Goal: Information Seeking & Learning: Learn about a topic

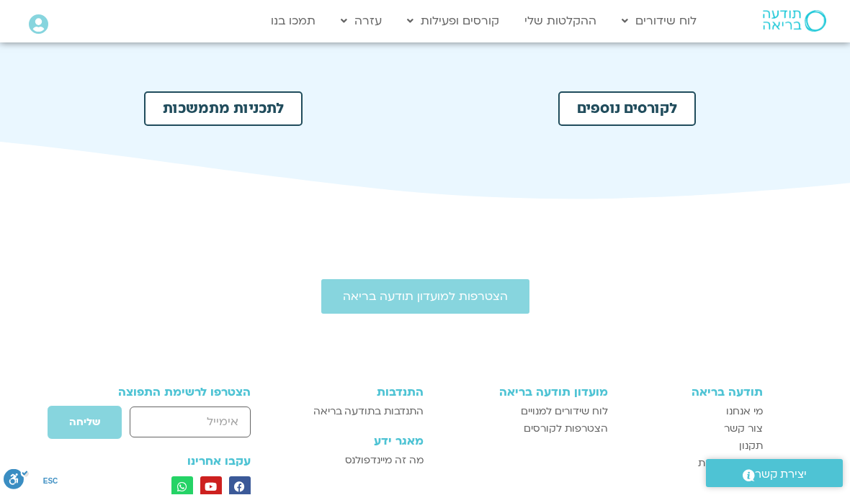
scroll to position [801, 0]
click at [580, 116] on span "לקורסים נוספים" at bounding box center [627, 109] width 100 height 14
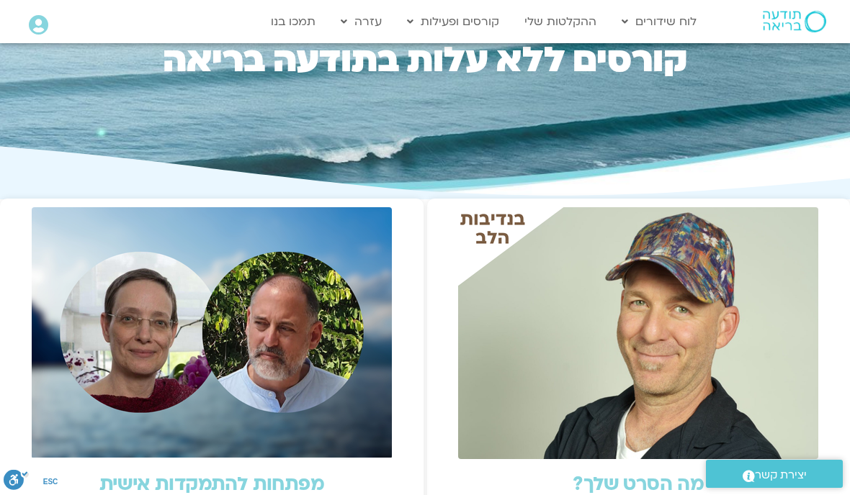
scroll to position [133, 0]
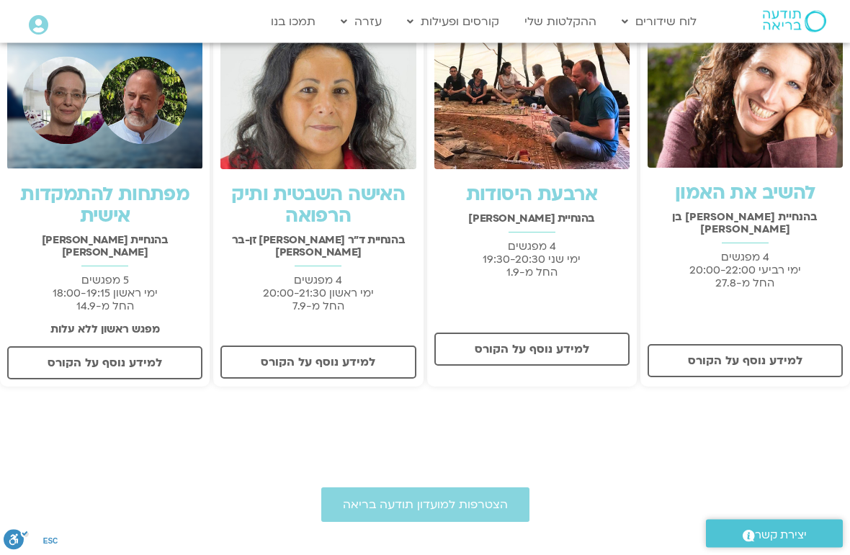
scroll to position [309, 0]
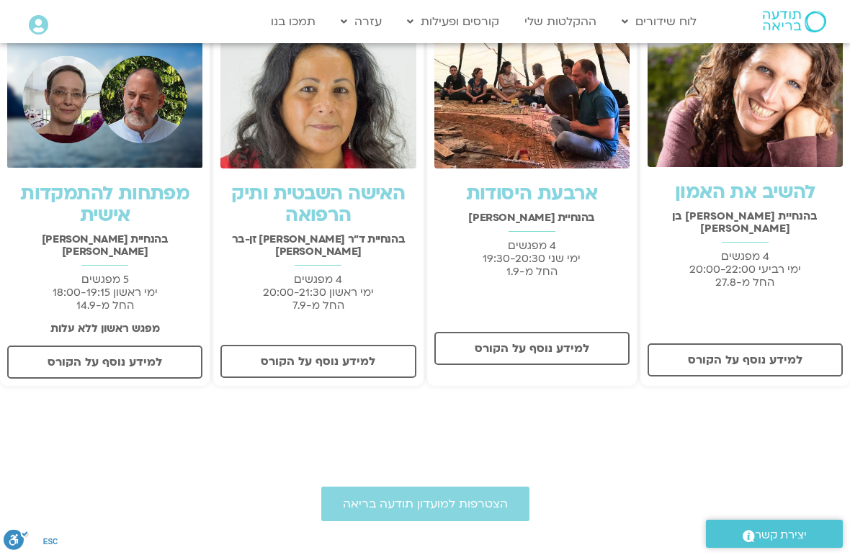
click at [705, 354] on span "למידע נוסף על הקורס" at bounding box center [745, 360] width 115 height 13
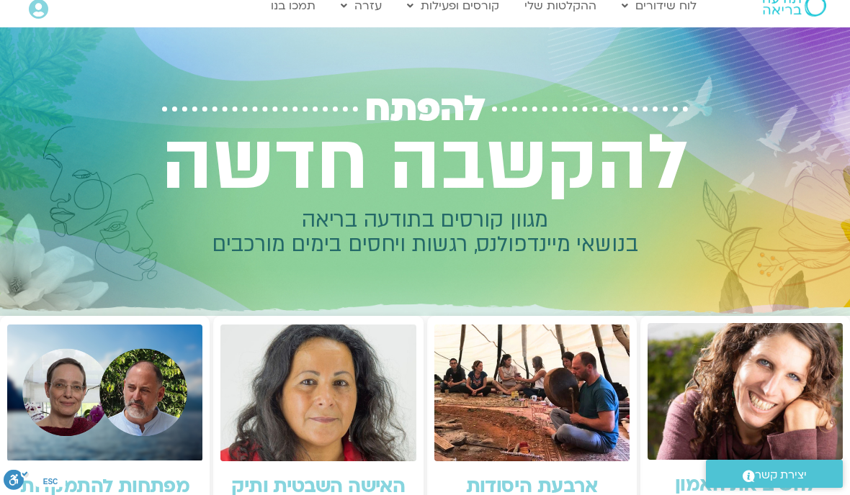
scroll to position [0, 0]
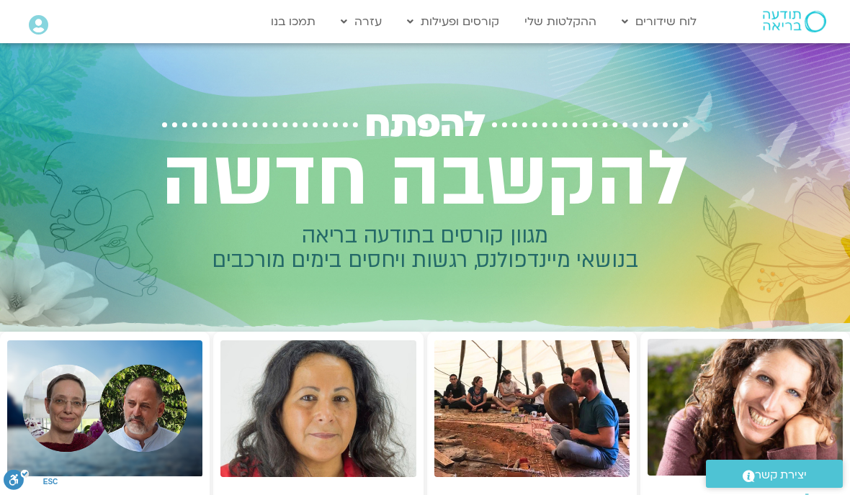
click at [541, 9] on link "ההקלטות שלי" at bounding box center [560, 21] width 86 height 27
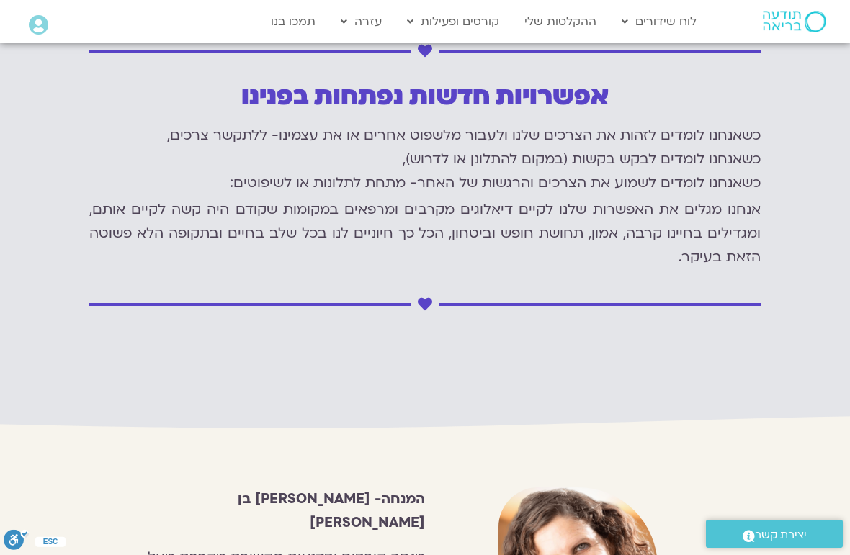
scroll to position [1477, 0]
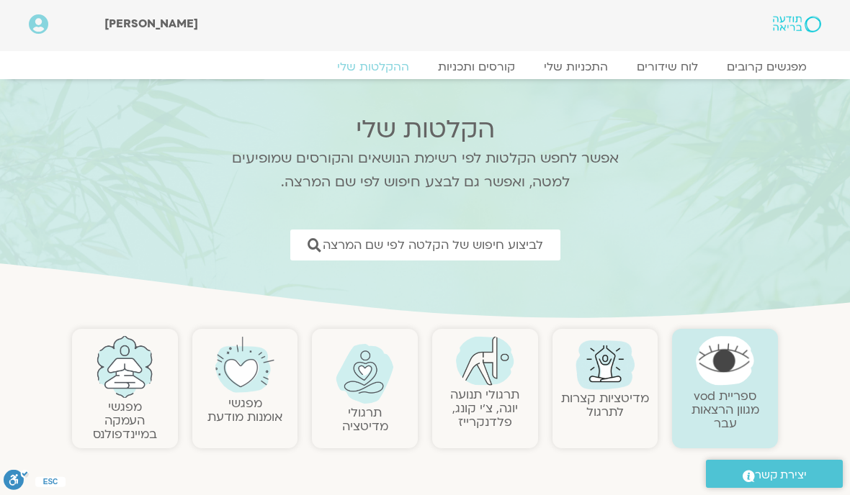
click at [511, 256] on link "לביצוע חיפוש של הקלטה לפי שם המרצה" at bounding box center [425, 245] width 270 height 31
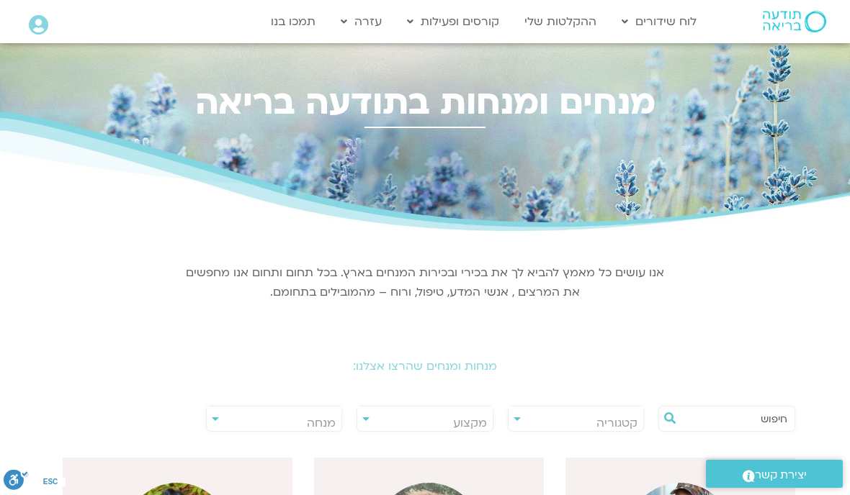
scroll to position [0, -1]
click at [305, 414] on span "מנחה" at bounding box center [274, 423] width 135 height 33
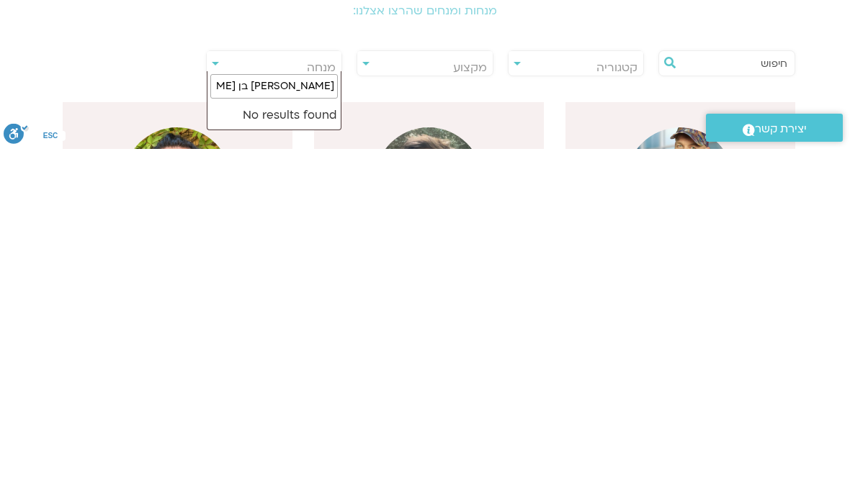
scroll to position [10, 0]
click at [281, 420] on input "שאניה כהן בן חיים" at bounding box center [274, 432] width 128 height 24
type input "שאניה כהן בן חיים"
click at [277, 447] on li "No results found" at bounding box center [274, 461] width 134 height 28
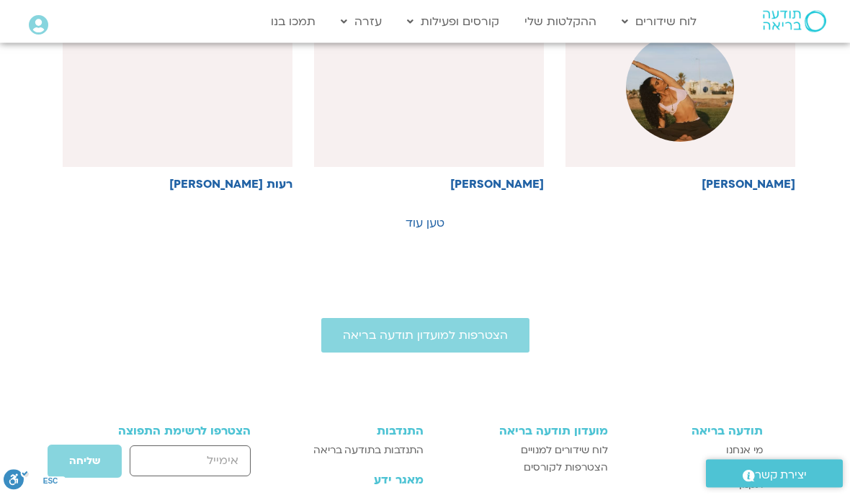
scroll to position [1082, 0]
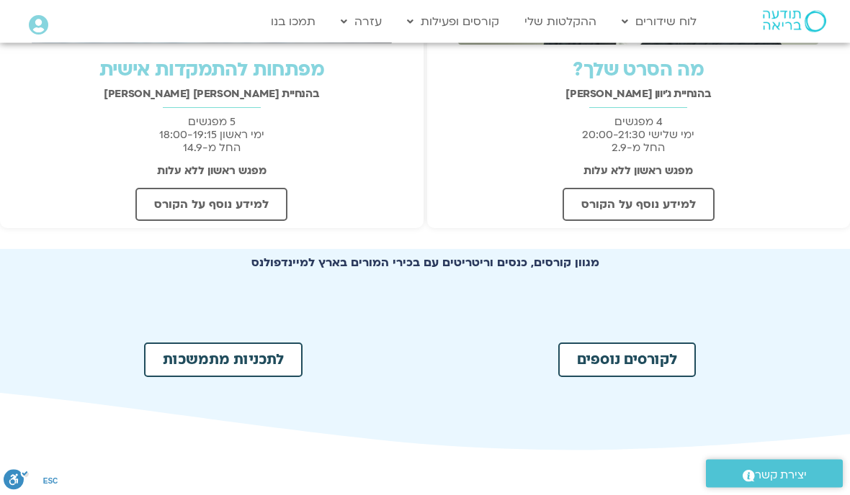
scroll to position [554, 0]
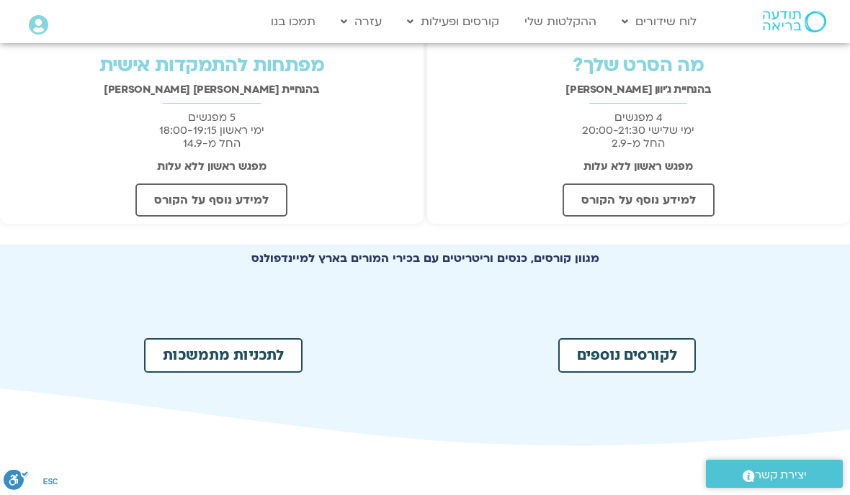
click at [598, 359] on span "לקורסים נוספים" at bounding box center [627, 356] width 100 height 14
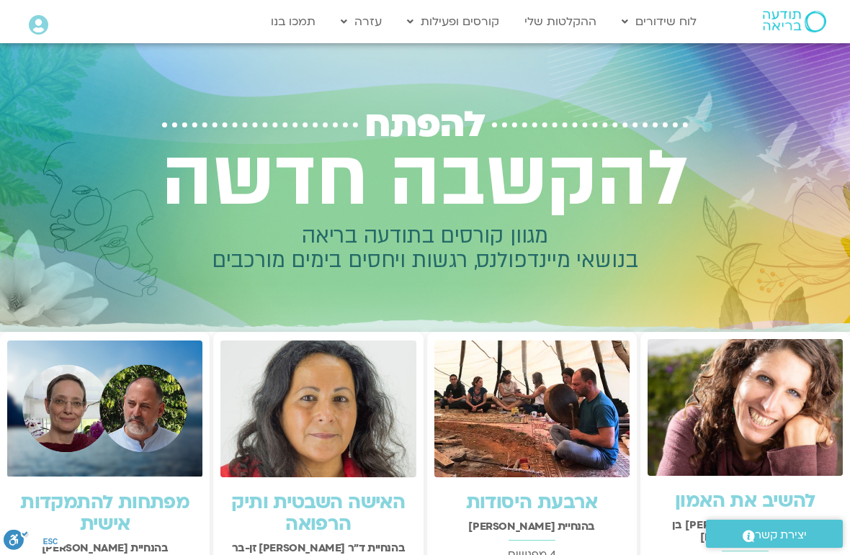
click at [544, 17] on link "ההקלטות שלי" at bounding box center [560, 21] width 86 height 27
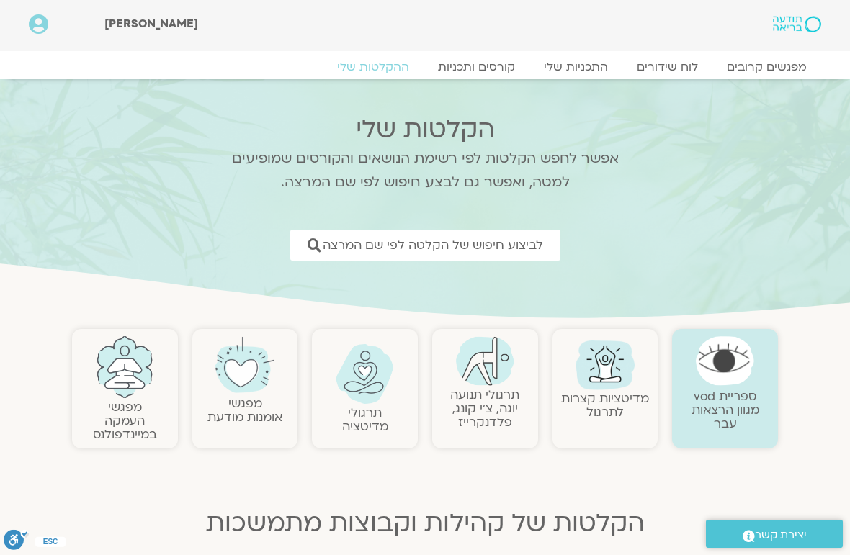
click at [516, 248] on span "לביצוע חיפוש של הקלטה לפי שם המרצה" at bounding box center [433, 245] width 220 height 14
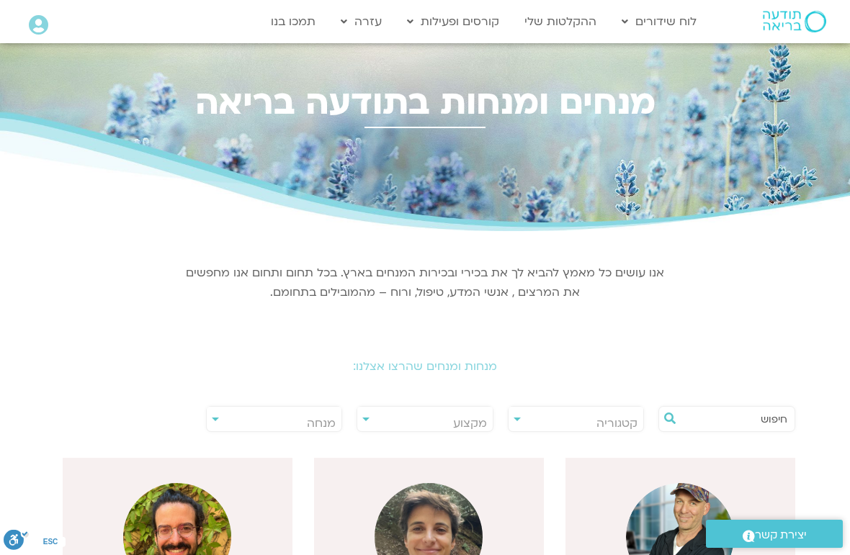
scroll to position [0, -1]
click at [313, 415] on span "מנחה" at bounding box center [274, 423] width 135 height 33
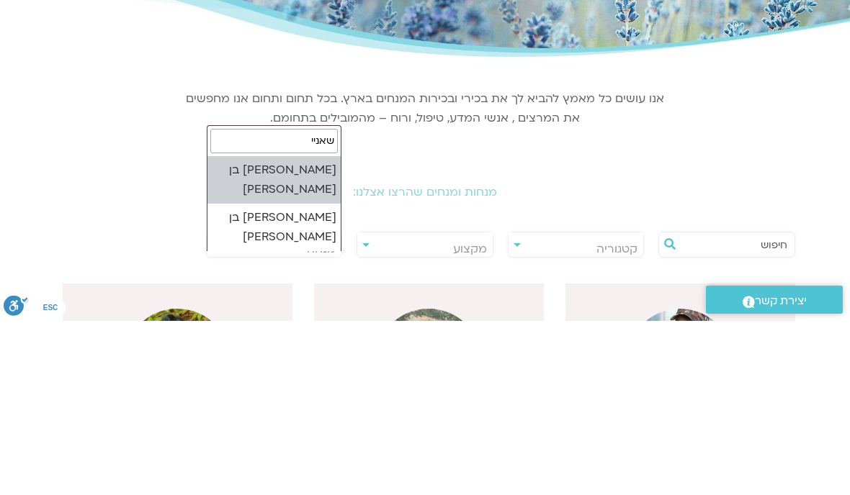
type input "[PERSON_NAME]"
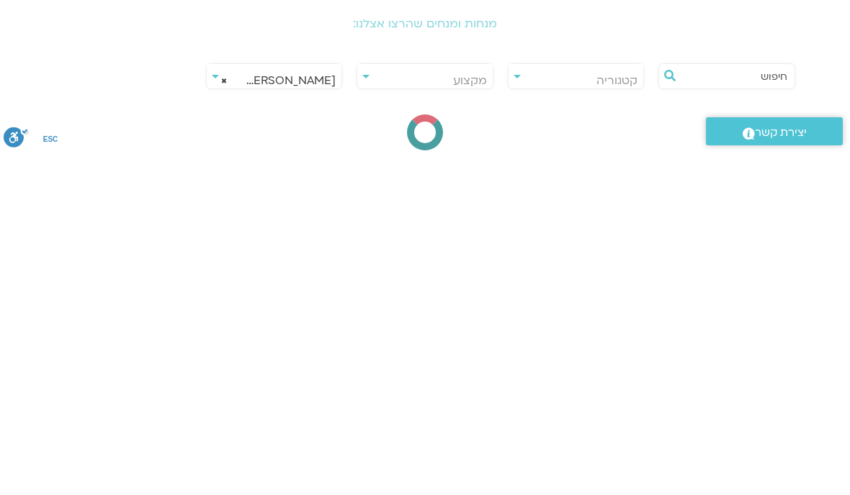
select select "****"
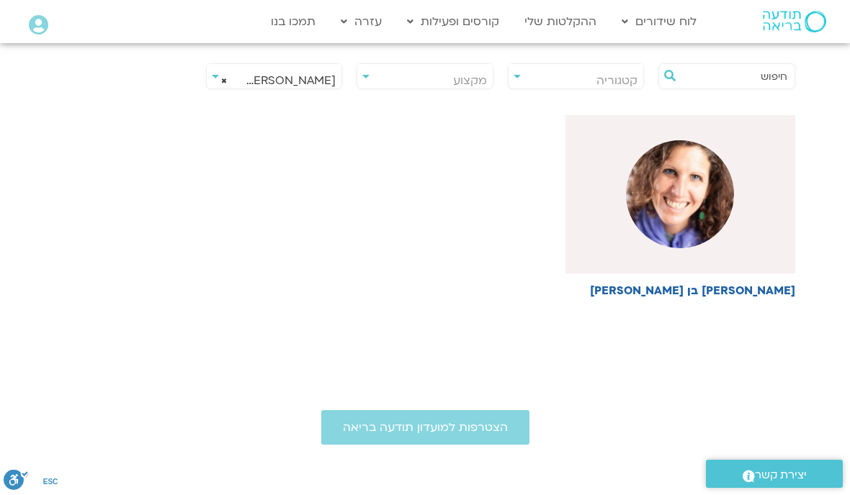
click at [655, 205] on img at bounding box center [680, 194] width 108 height 108
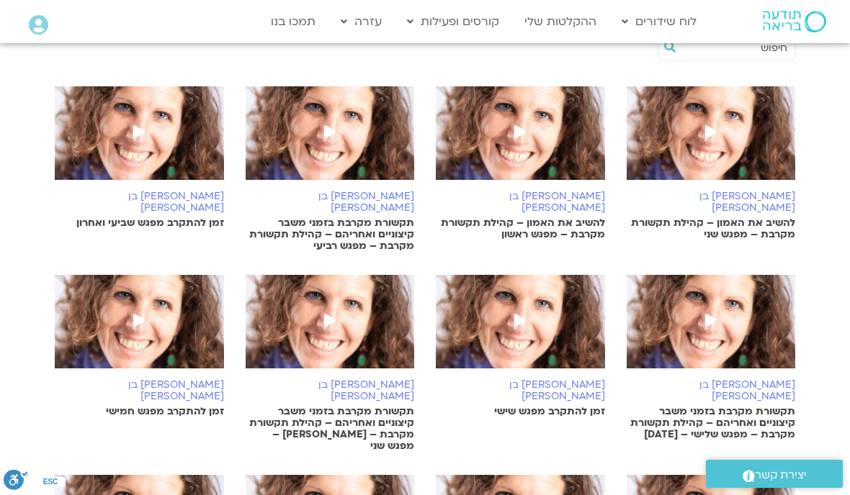
scroll to position [341, 0]
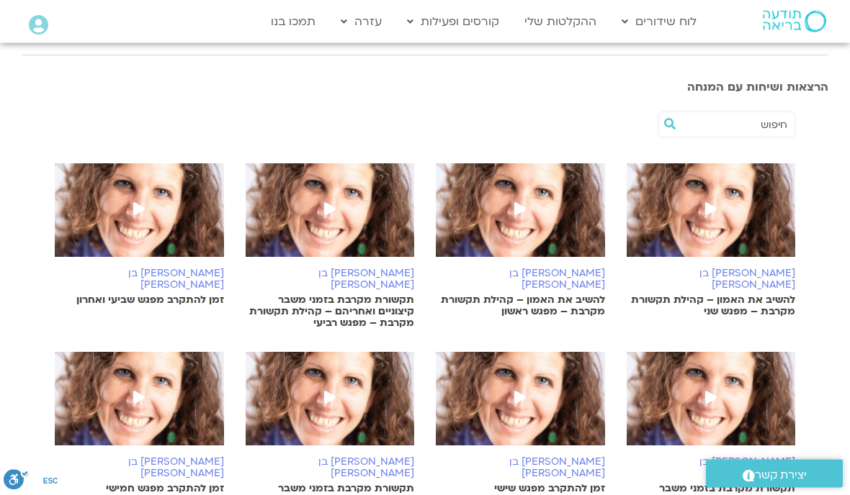
click at [505, 203] on img at bounding box center [520, 218] width 169 height 108
